Goal: Navigation & Orientation: Find specific page/section

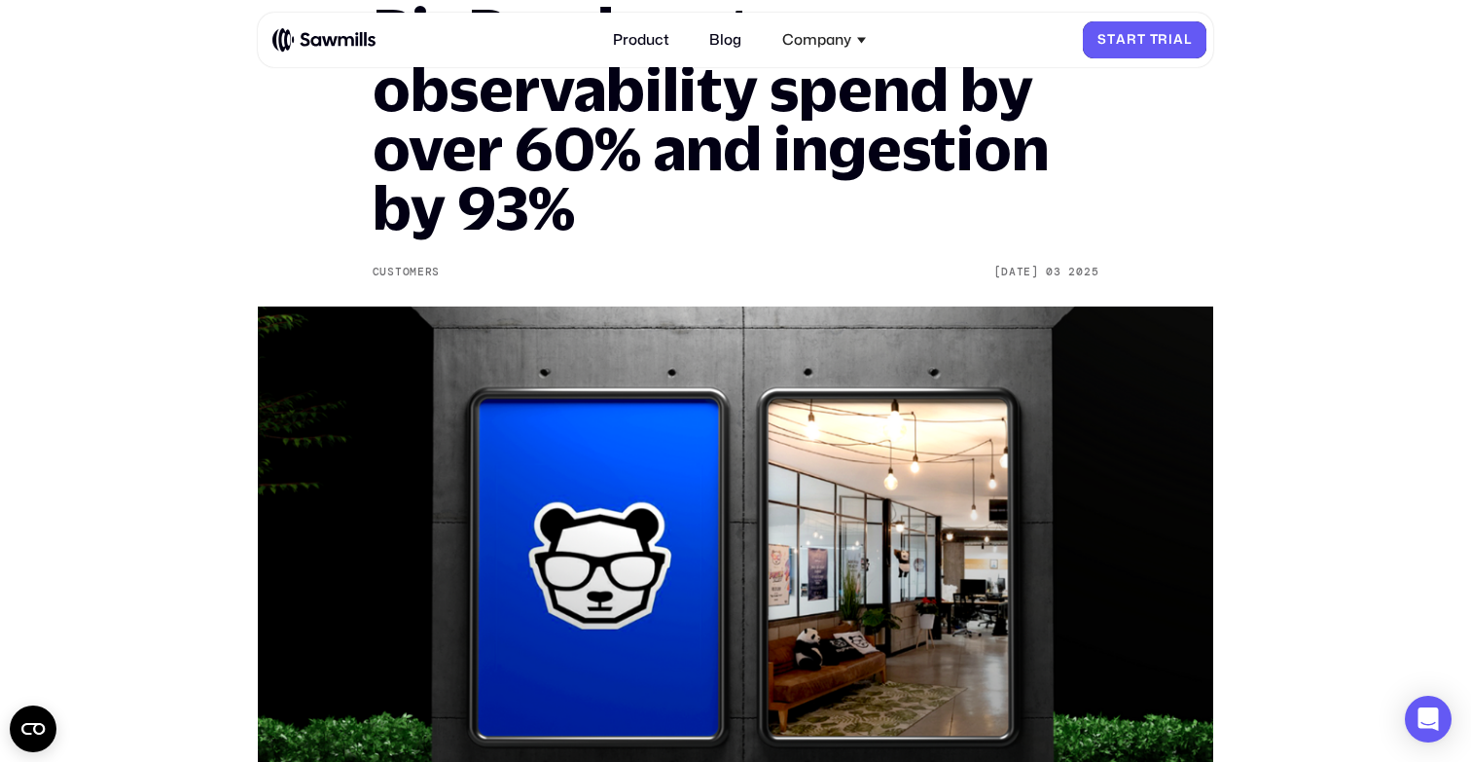
scroll to position [205, 0]
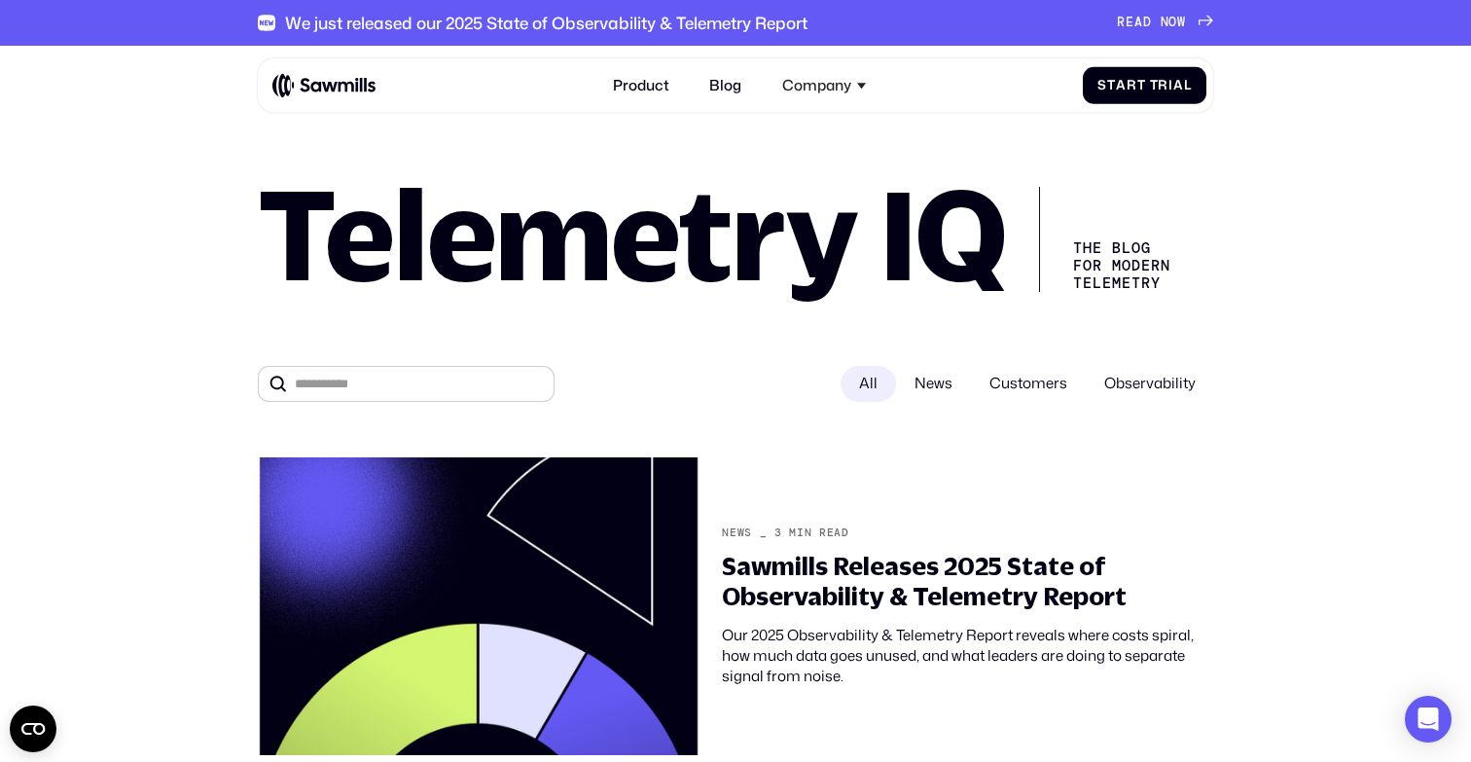
click at [351, 67] on div "Product Blog Company About All things Sawmills Careers Join our team Newsroom S…" at bounding box center [739, 86] width 934 height 40
click at [302, 103] on div "Product Blog Company About All things Sawmills Careers Join our team Newsroom S…" at bounding box center [739, 86] width 934 height 40
click at [304, 94] on img at bounding box center [323, 85] width 103 height 25
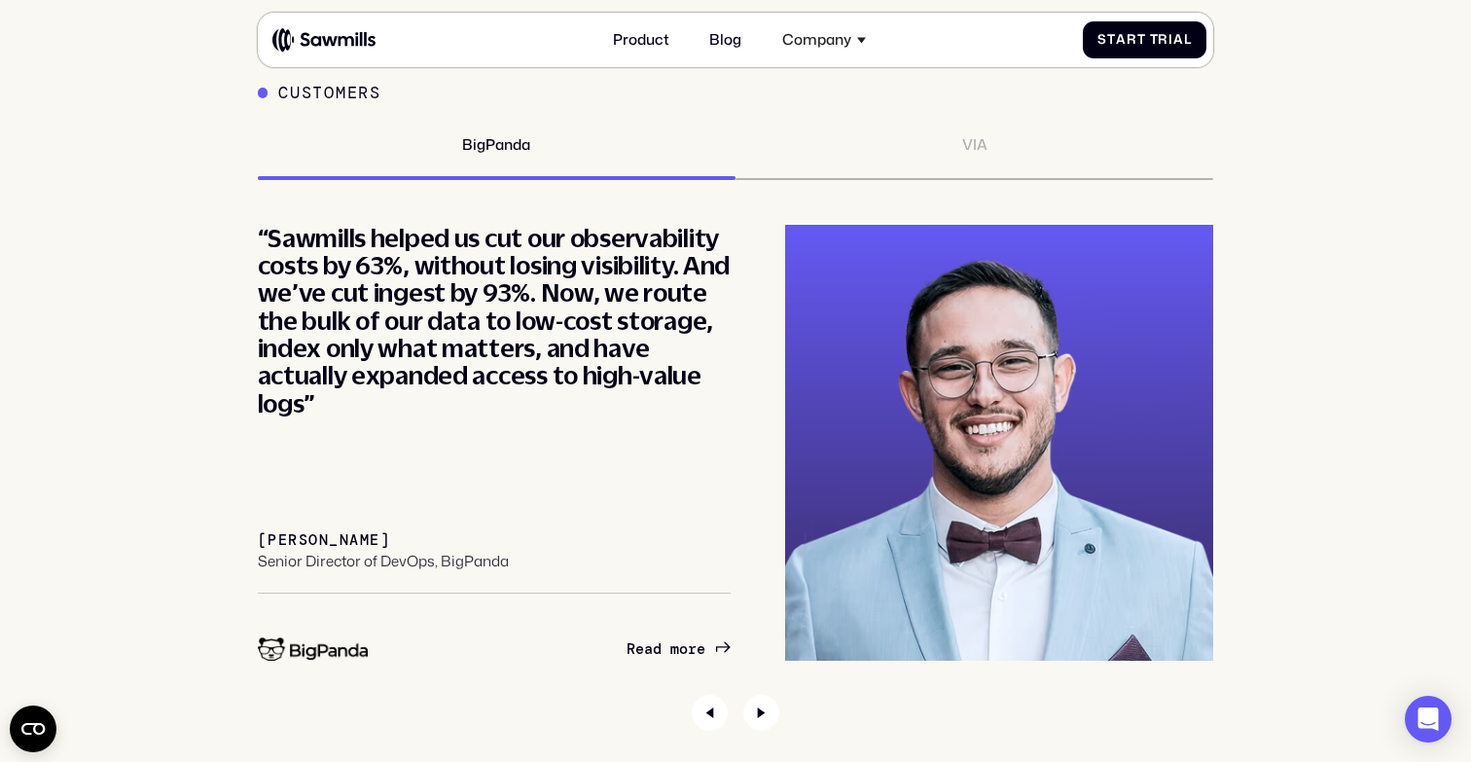
scroll to position [6824, 0]
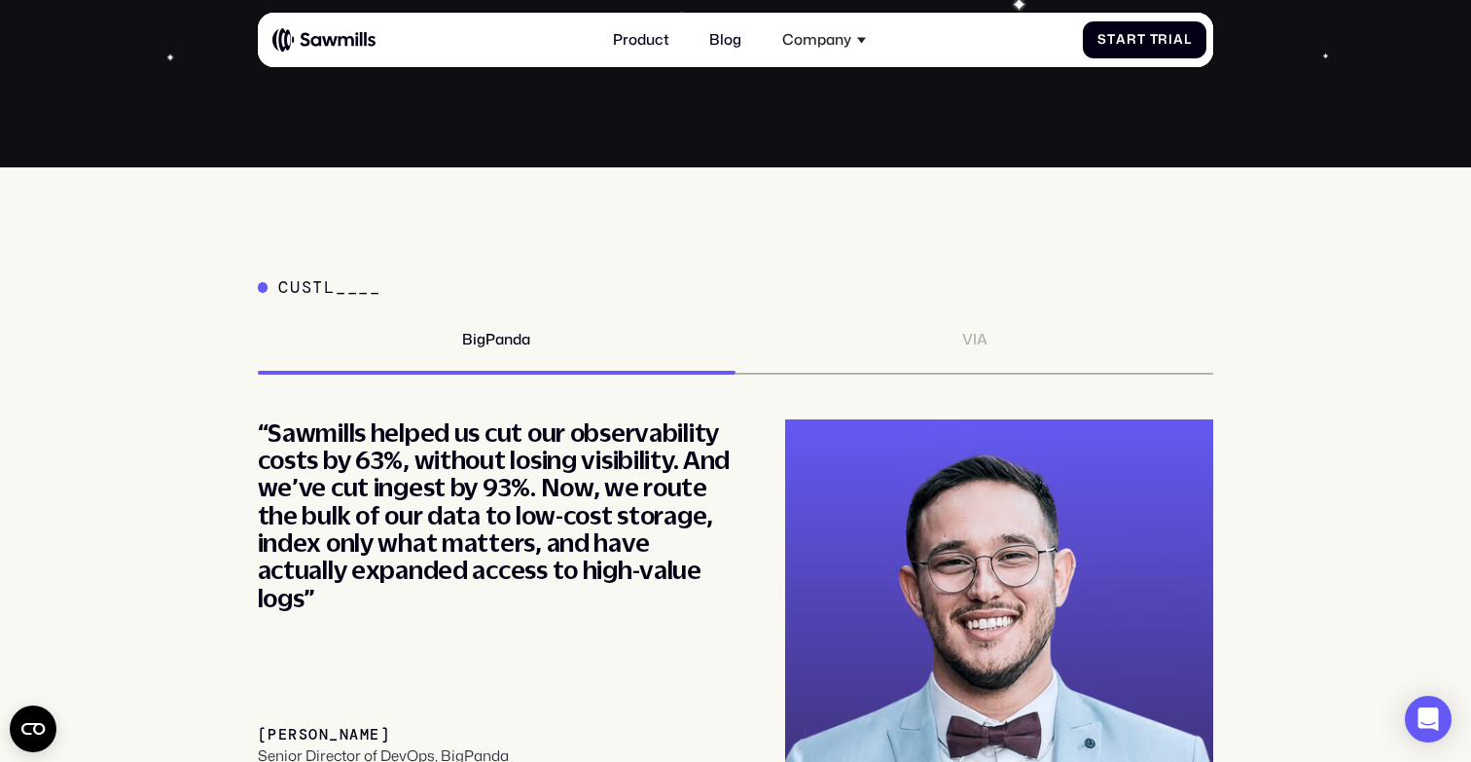
scroll to position [6626, 0]
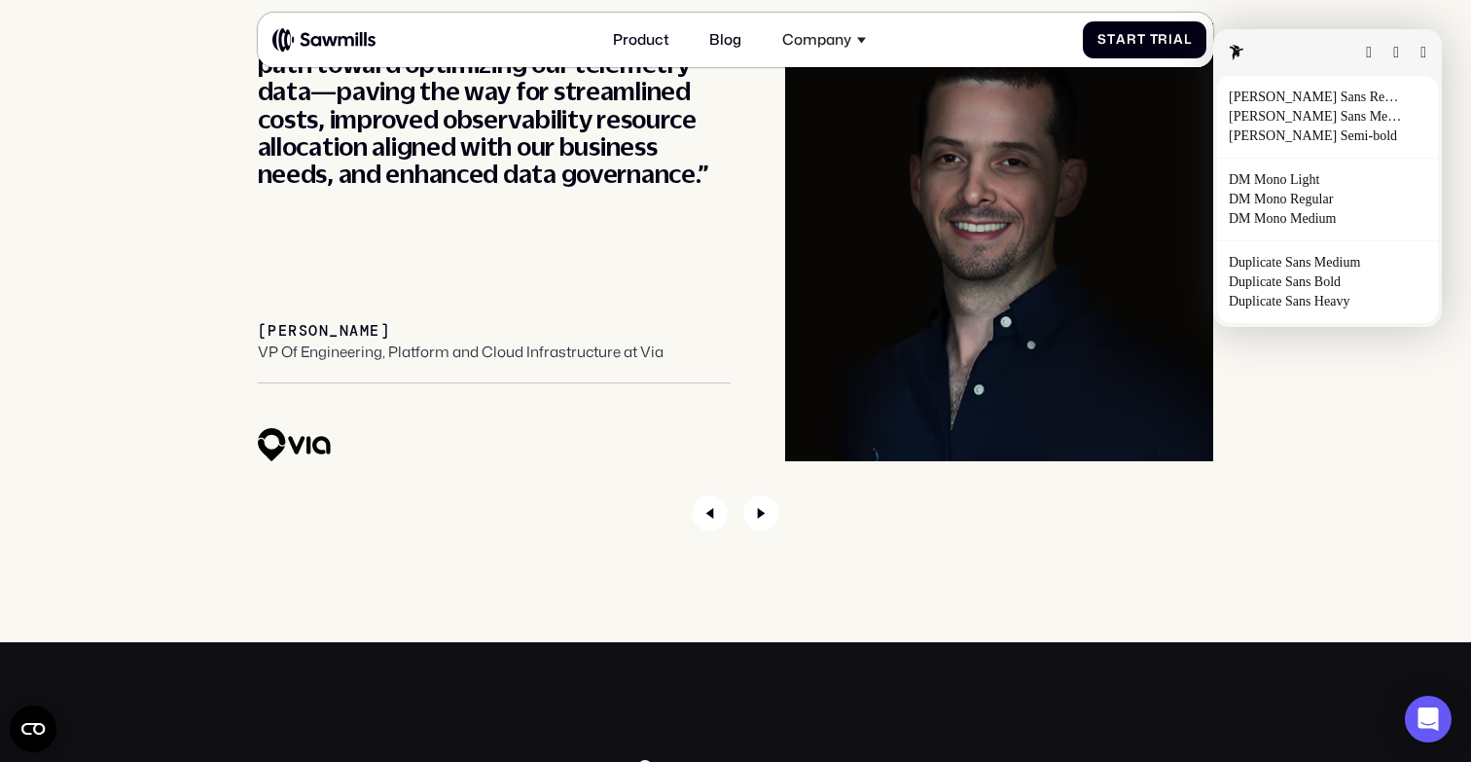
scroll to position [7031, 0]
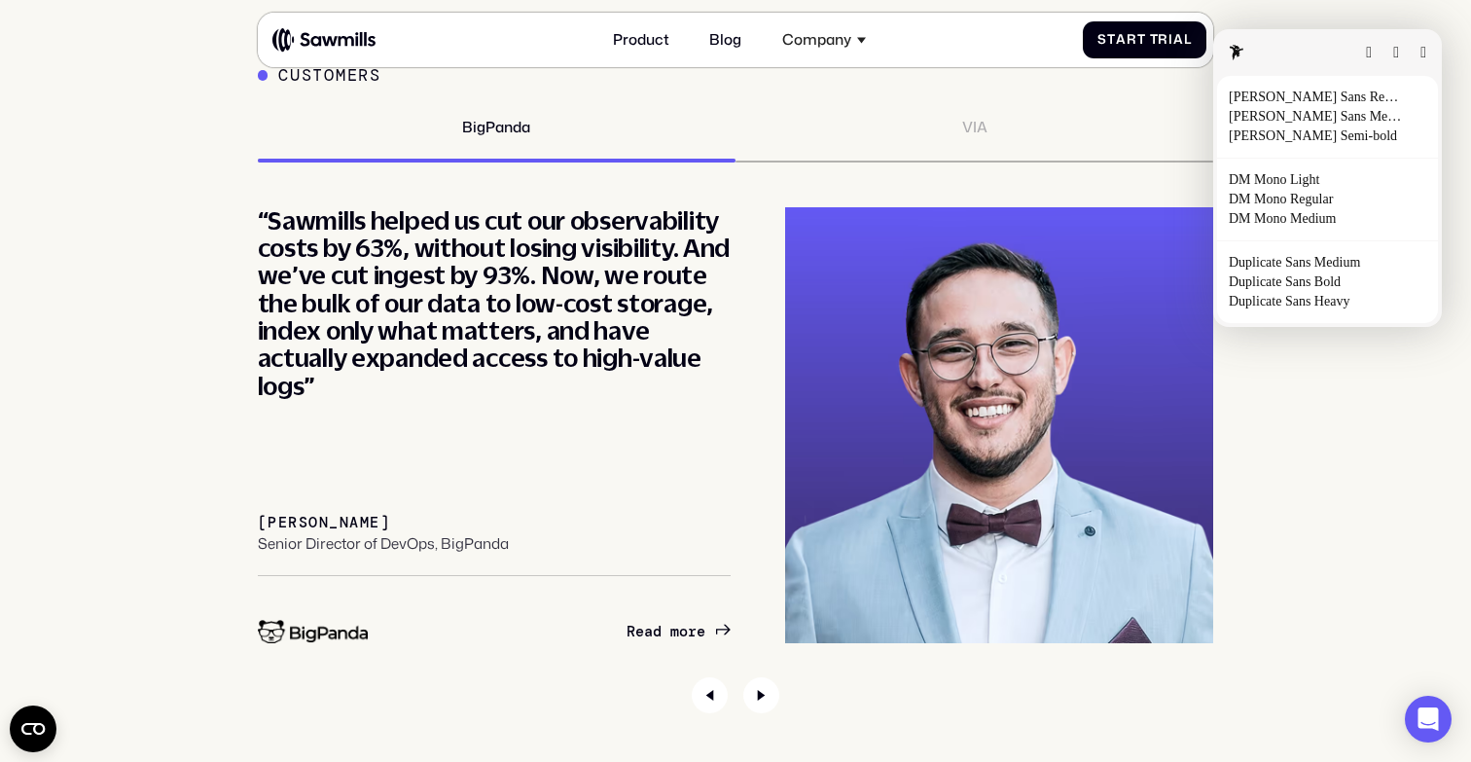
scroll to position [6843, 0]
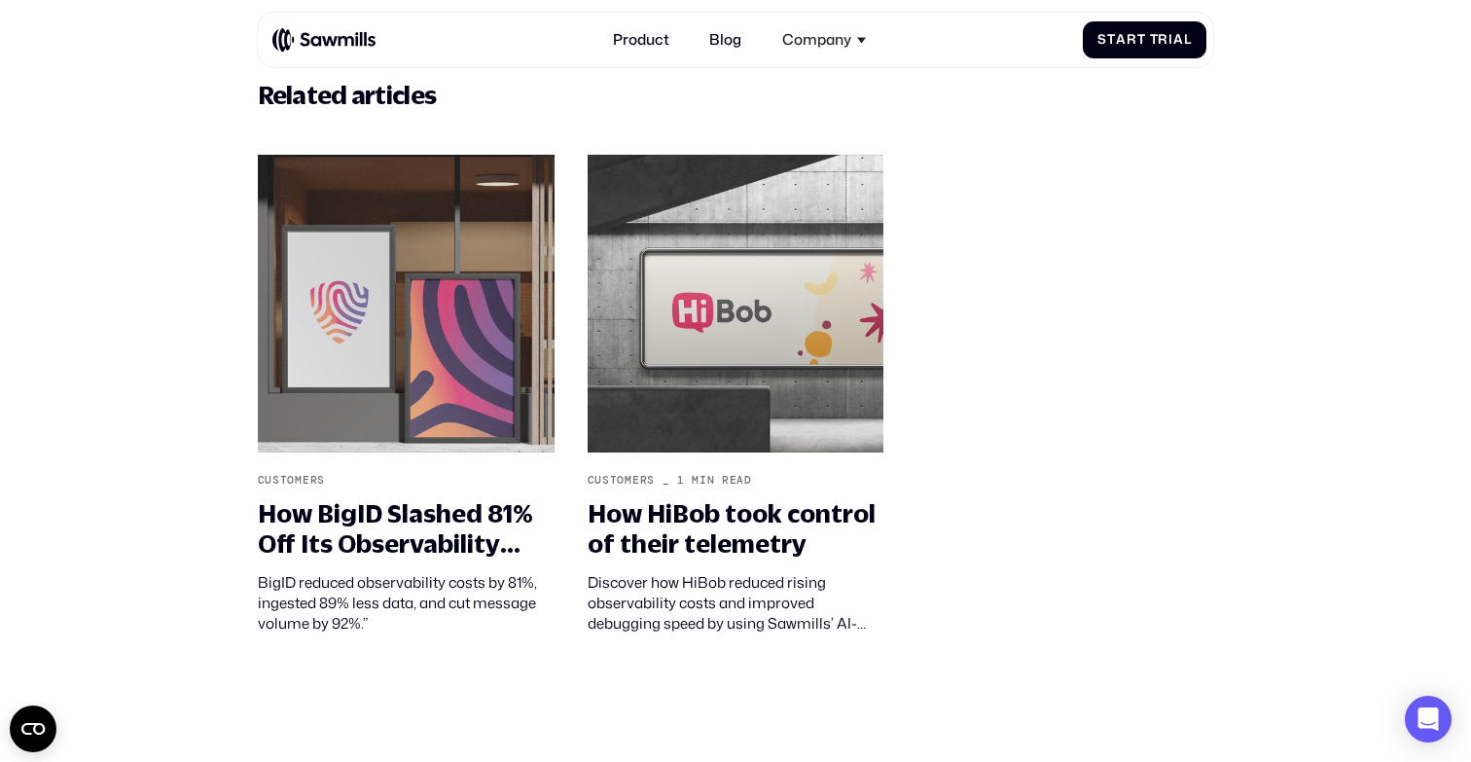
scroll to position [1782, 0]
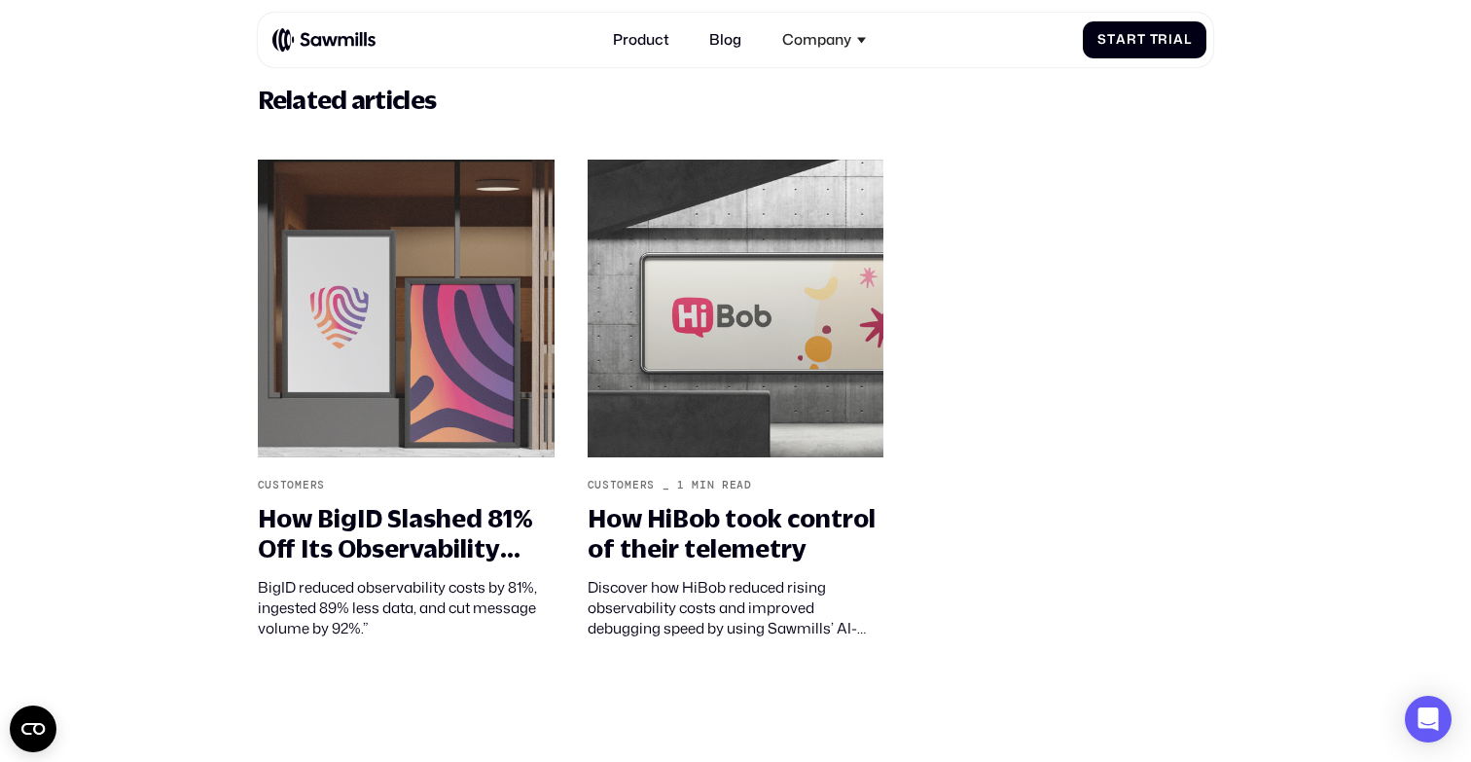
click at [351, 44] on img at bounding box center [323, 39] width 103 height 25
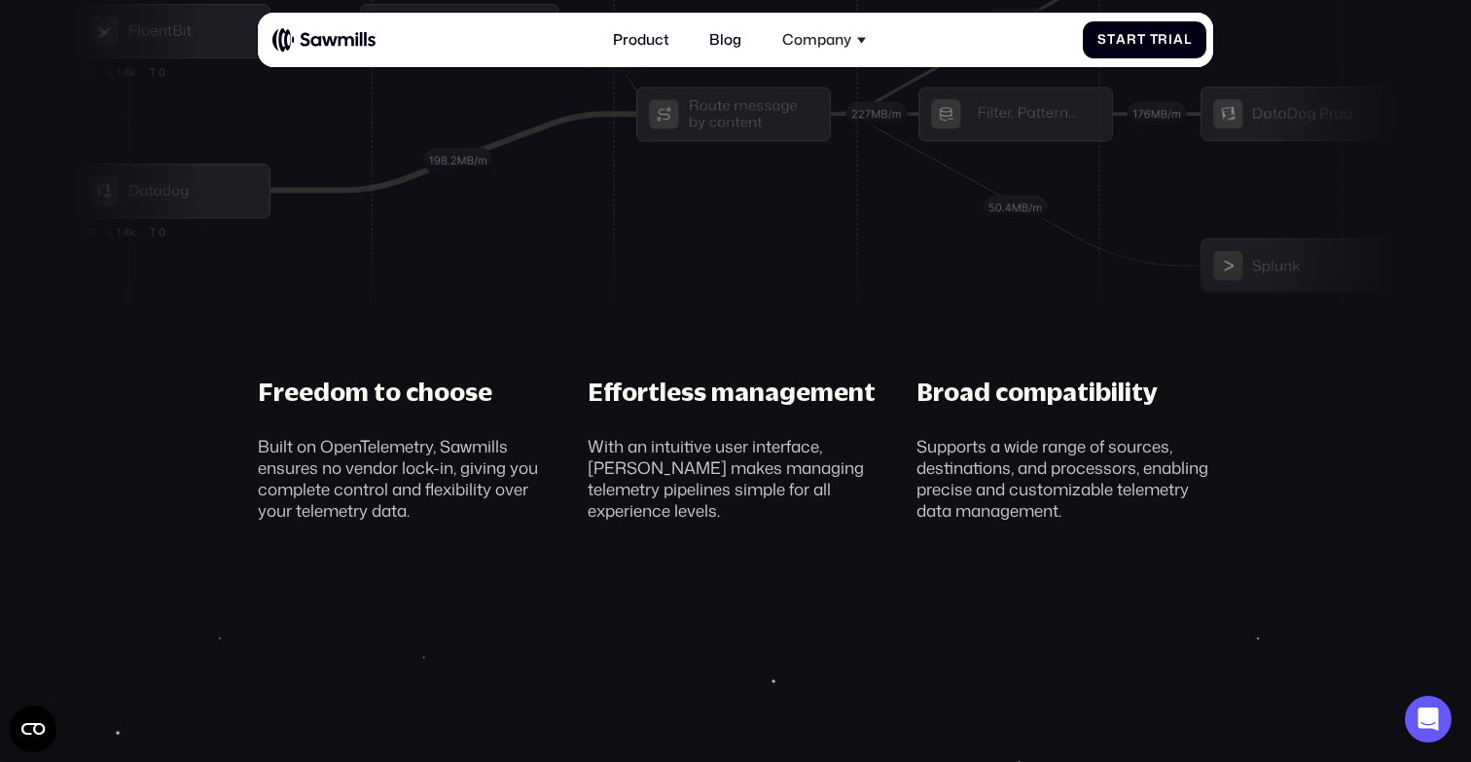
scroll to position [5887, 0]
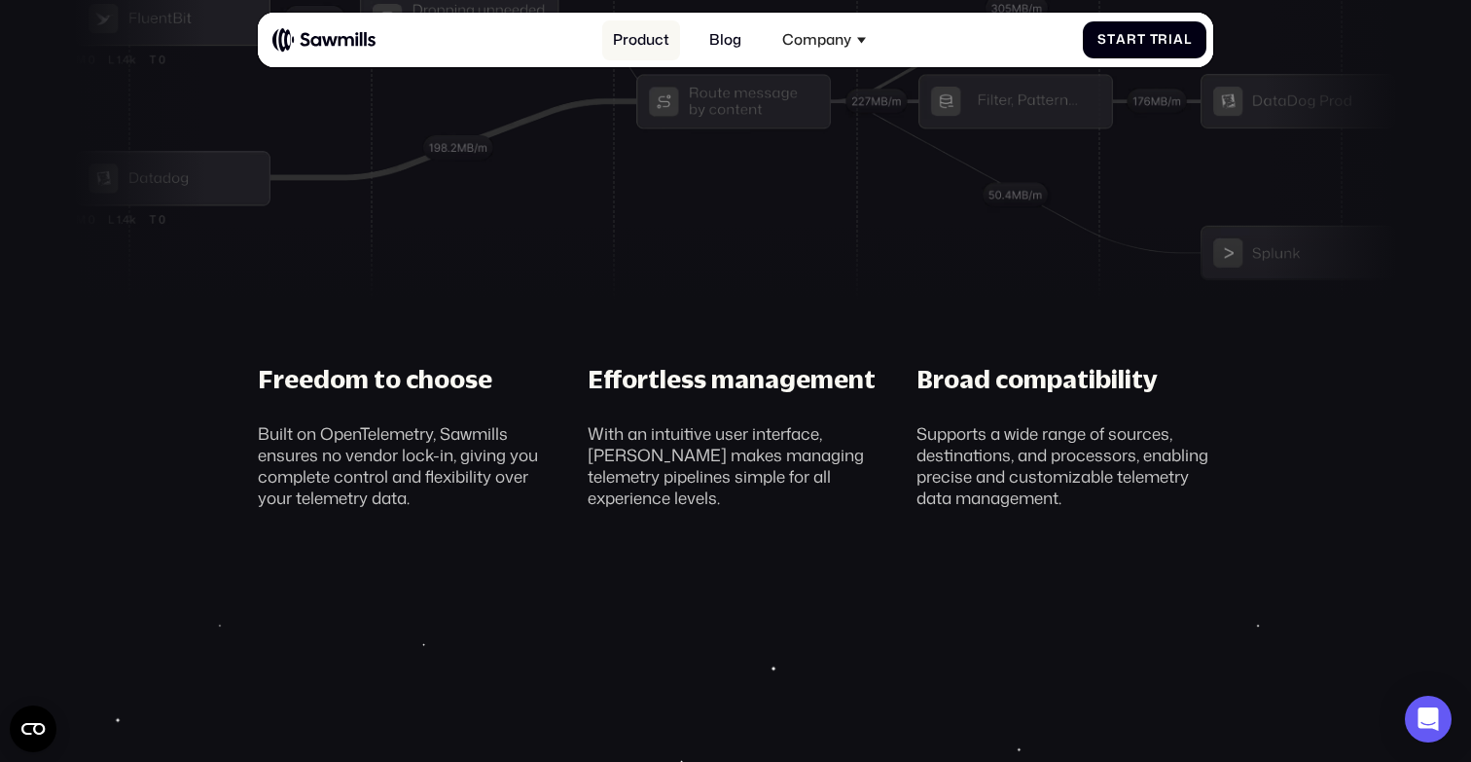
click at [649, 49] on link "Product" at bounding box center [641, 40] width 79 height 40
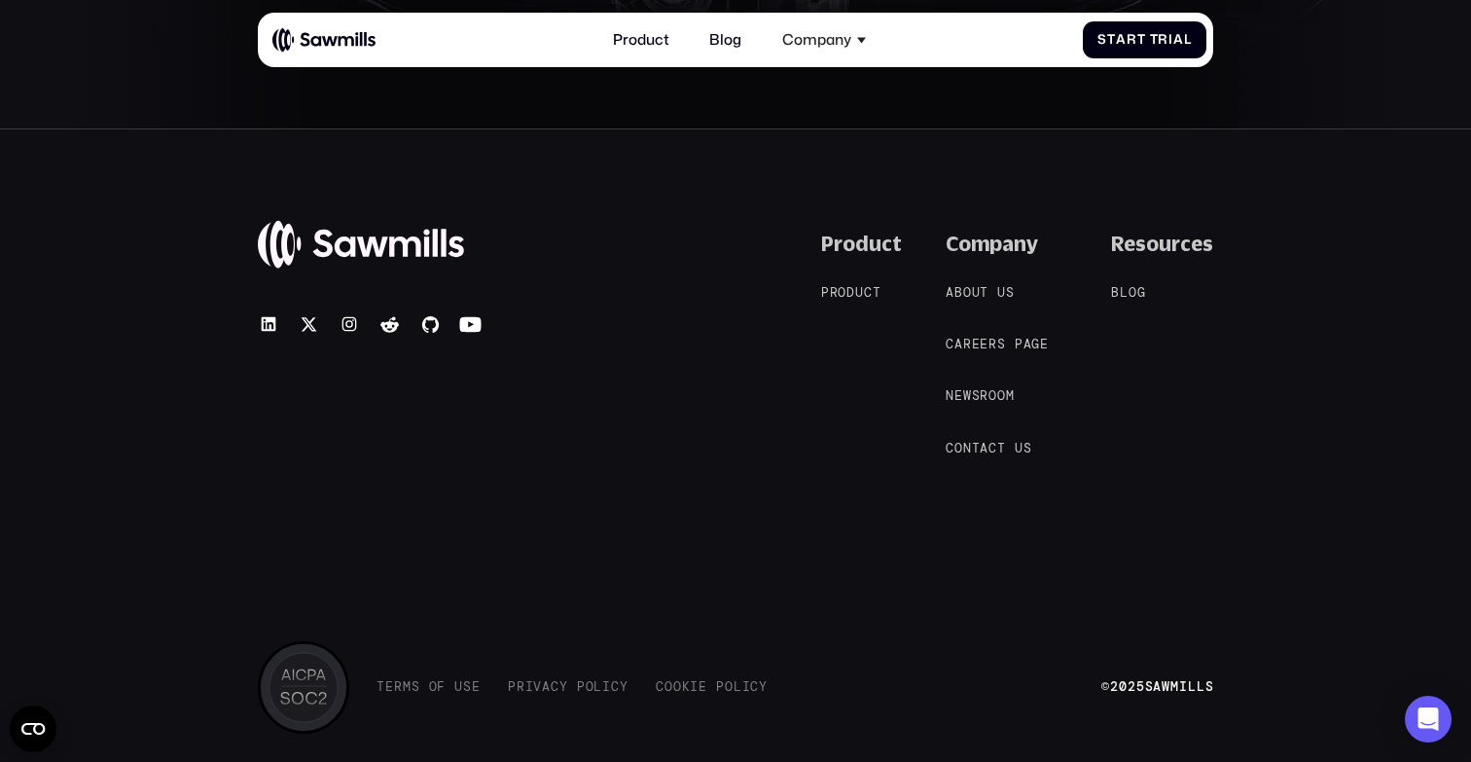
scroll to position [7527, 0]
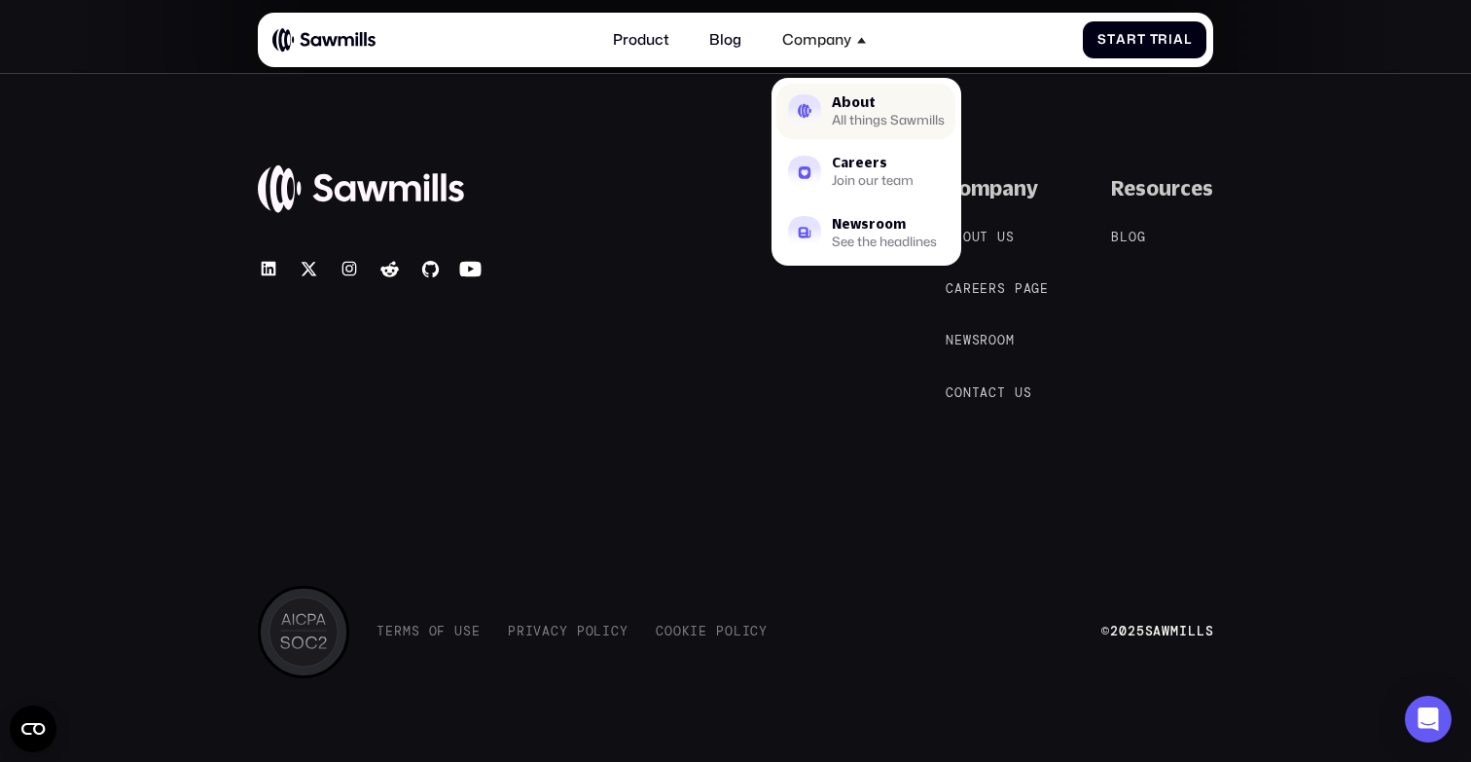
click at [828, 114] on link "About All things Sawmills" at bounding box center [865, 111] width 179 height 55
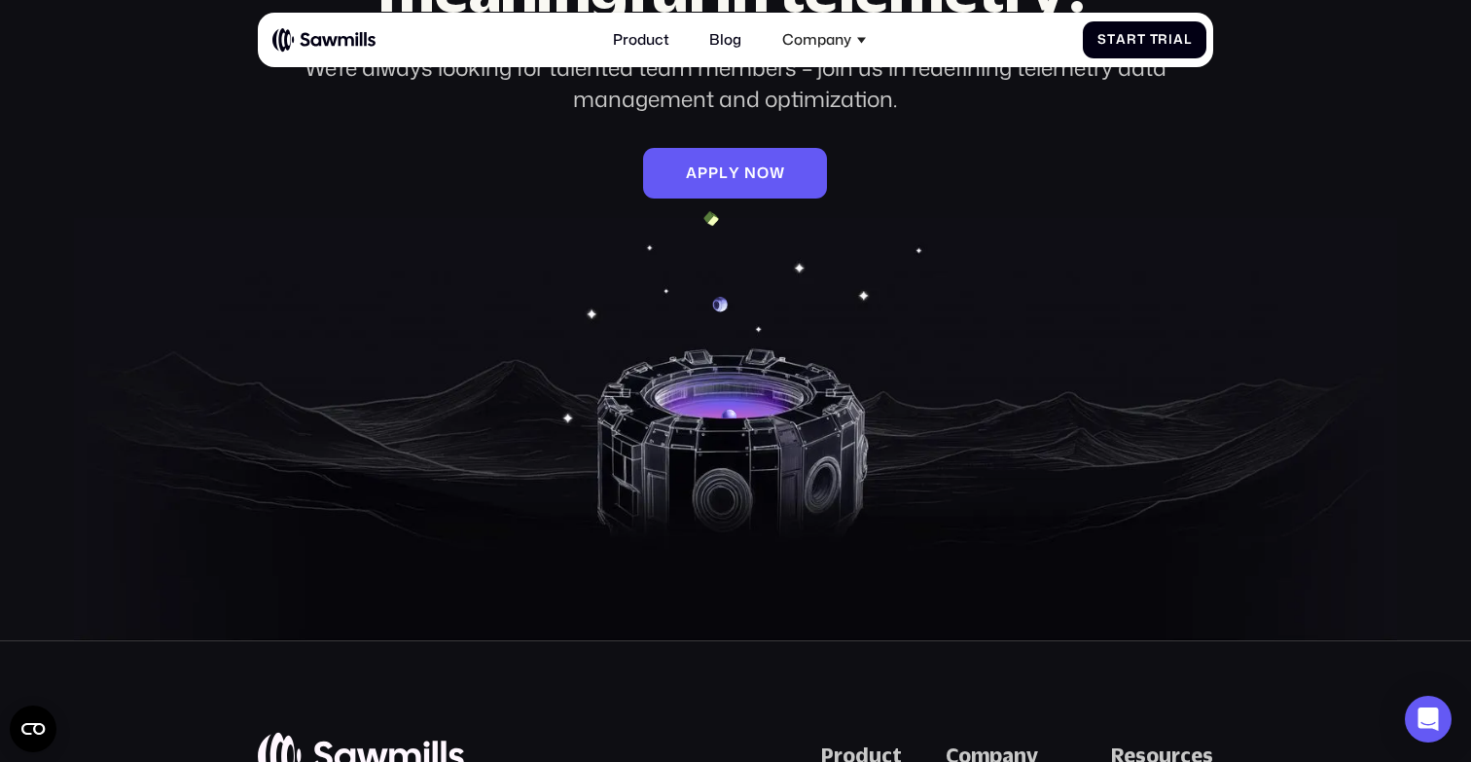
scroll to position [3536, 0]
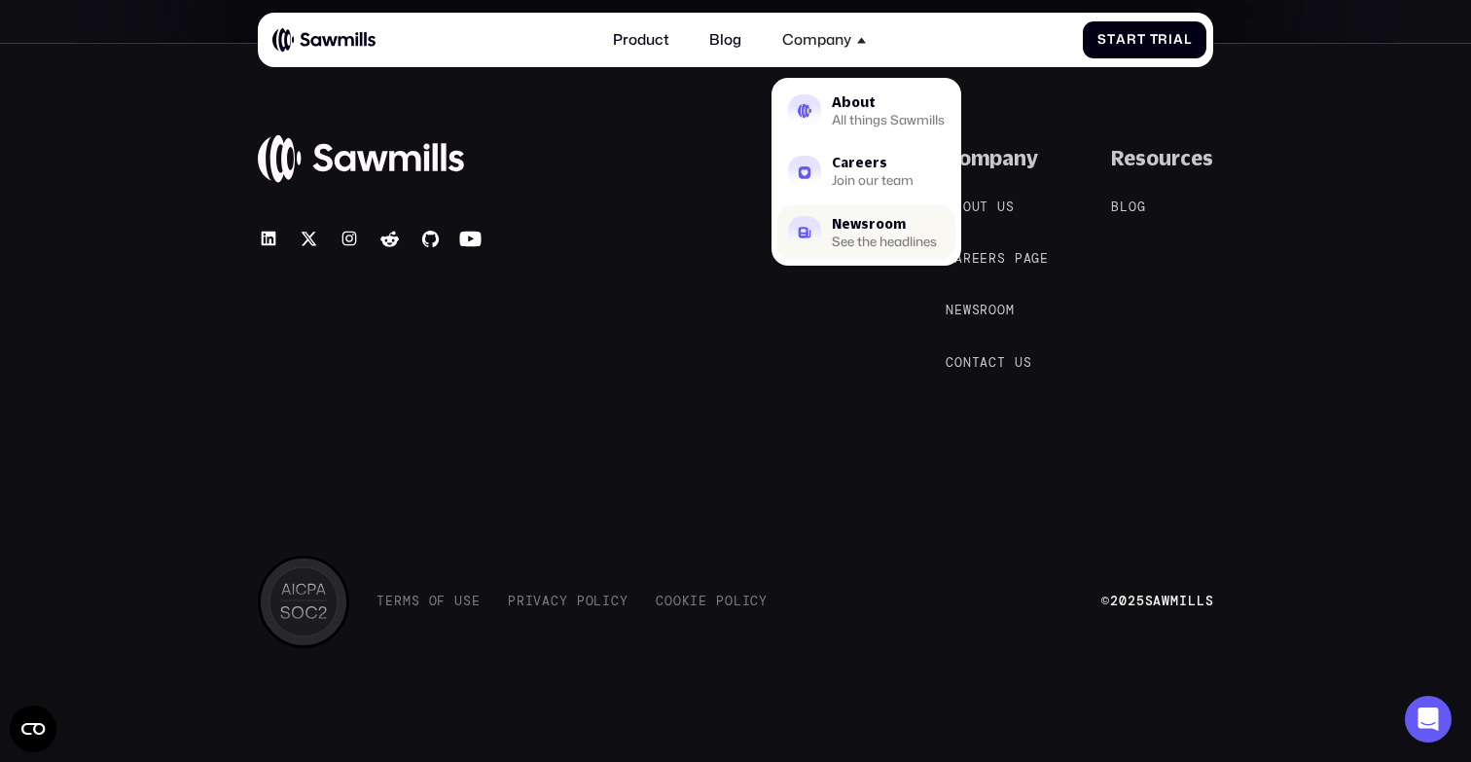
click at [865, 223] on div "Newsroom" at bounding box center [884, 225] width 105 height 14
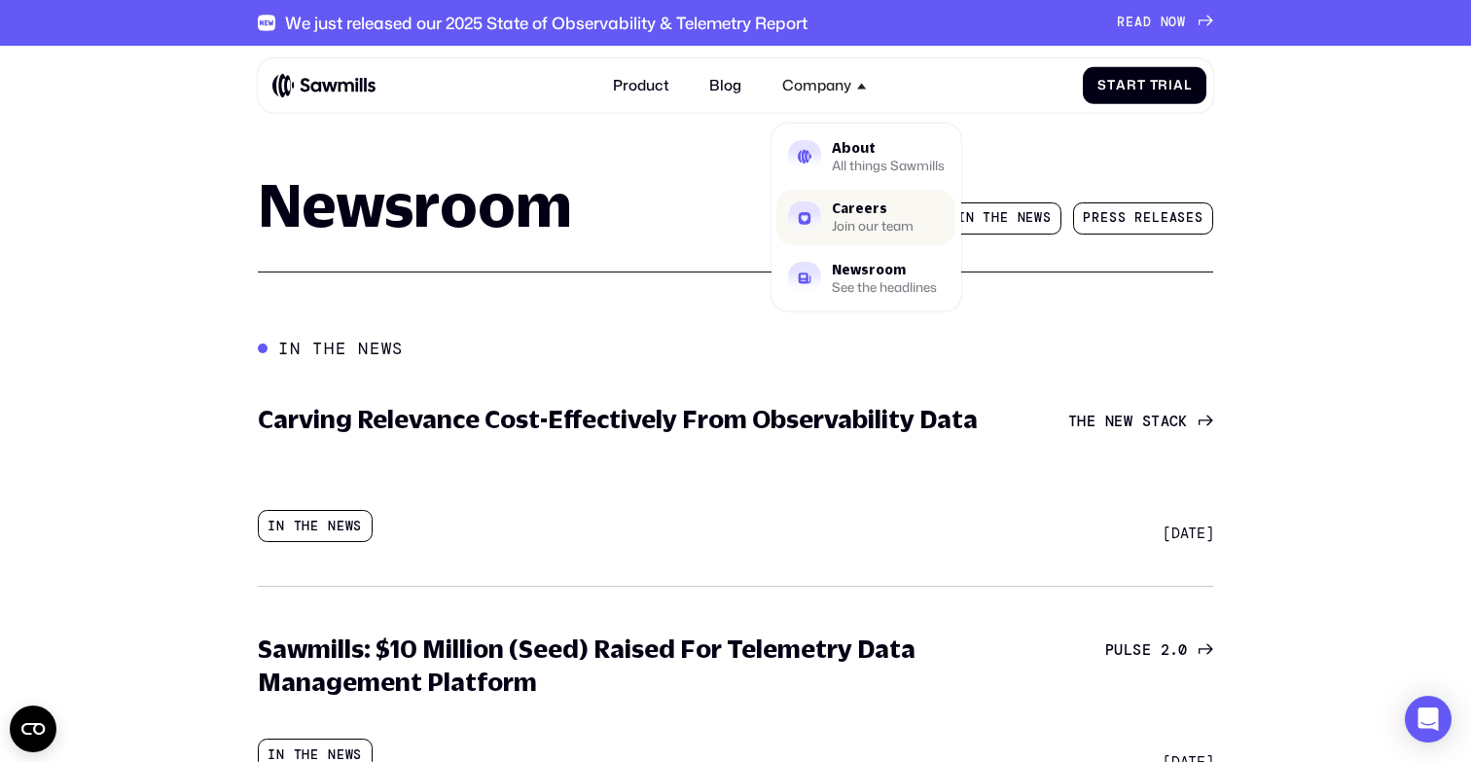
click at [854, 222] on div "Join our team" at bounding box center [873, 227] width 82 height 12
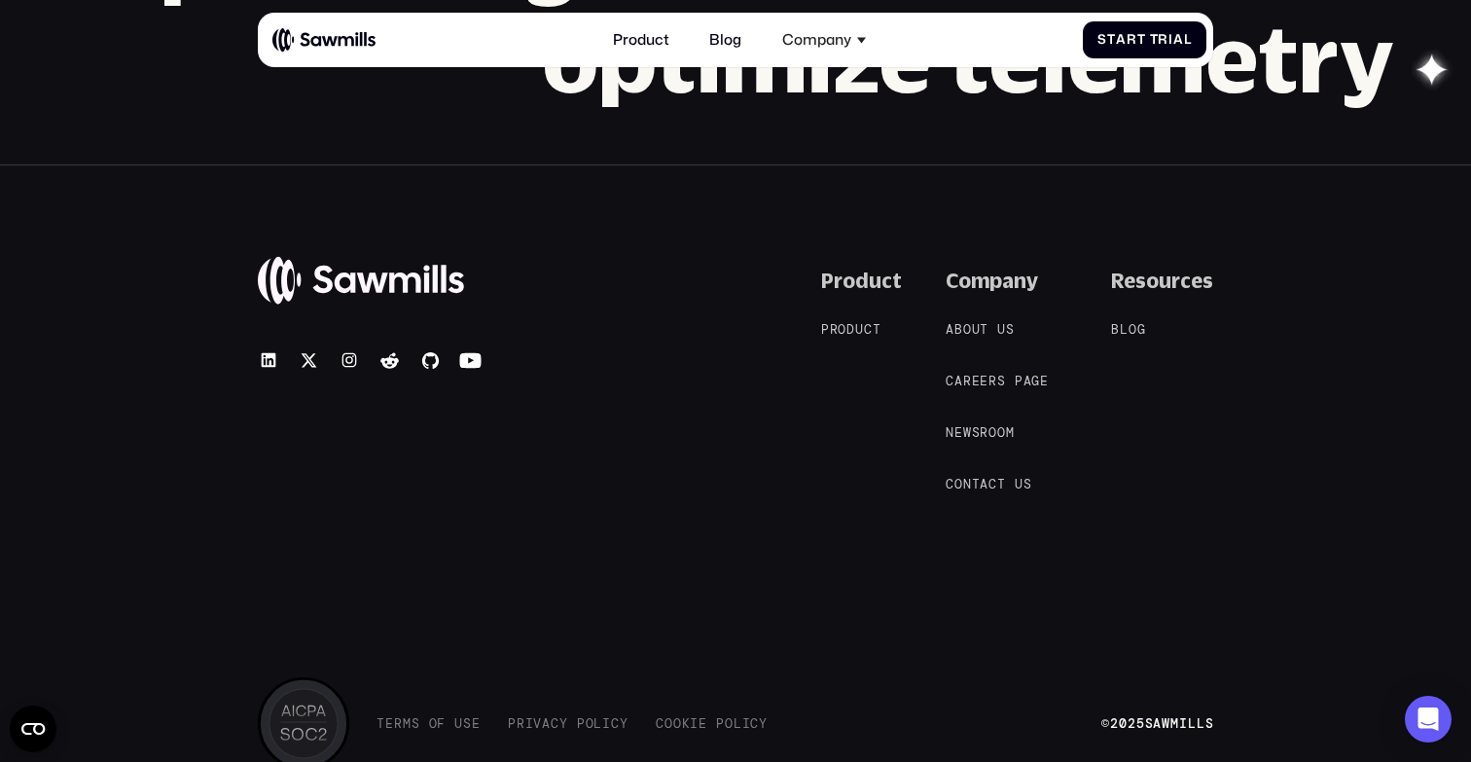
scroll to position [1842, 0]
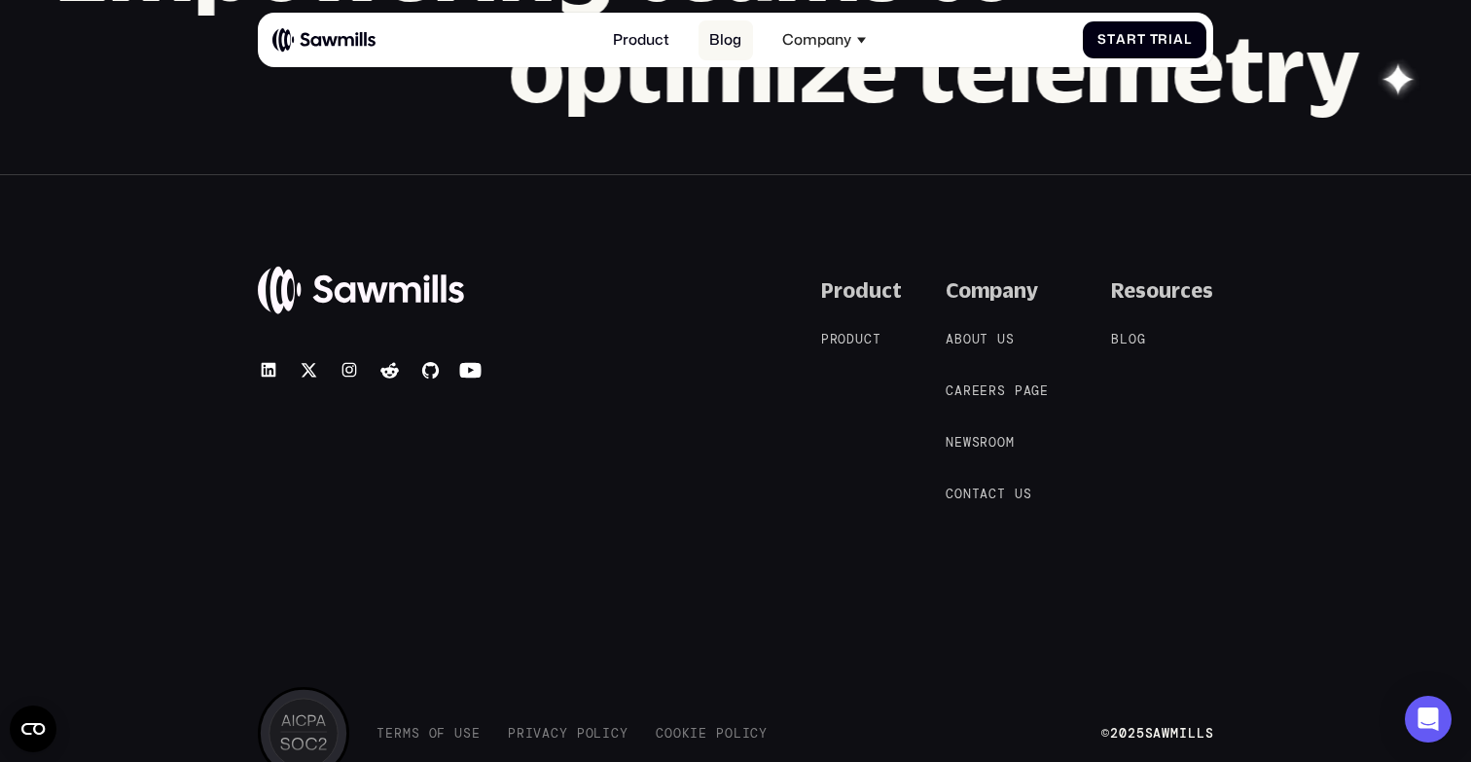
click at [721, 34] on link "Blog" at bounding box center [726, 40] width 54 height 40
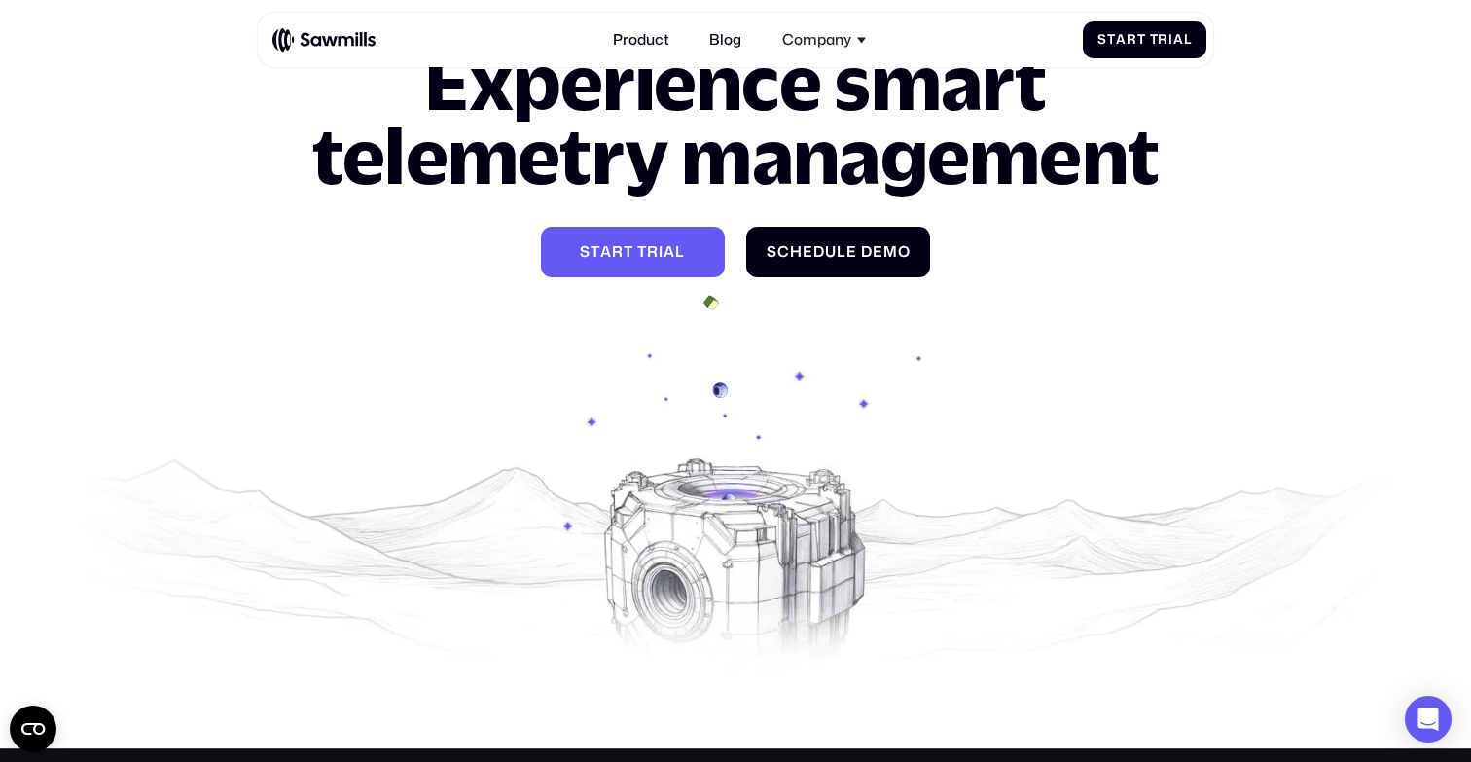
scroll to position [2567, 0]
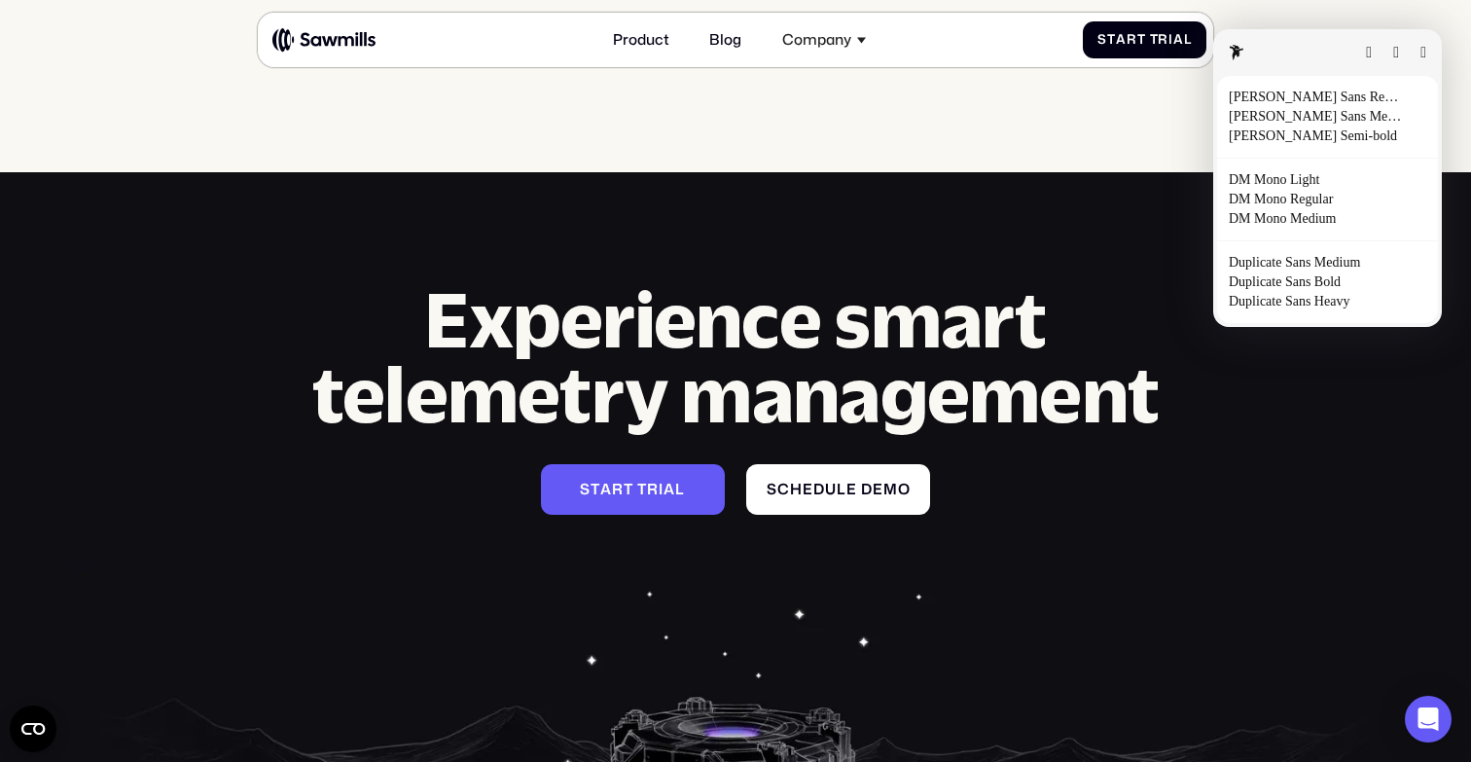
scroll to position [7496, 0]
